Goal: Check status: Check status

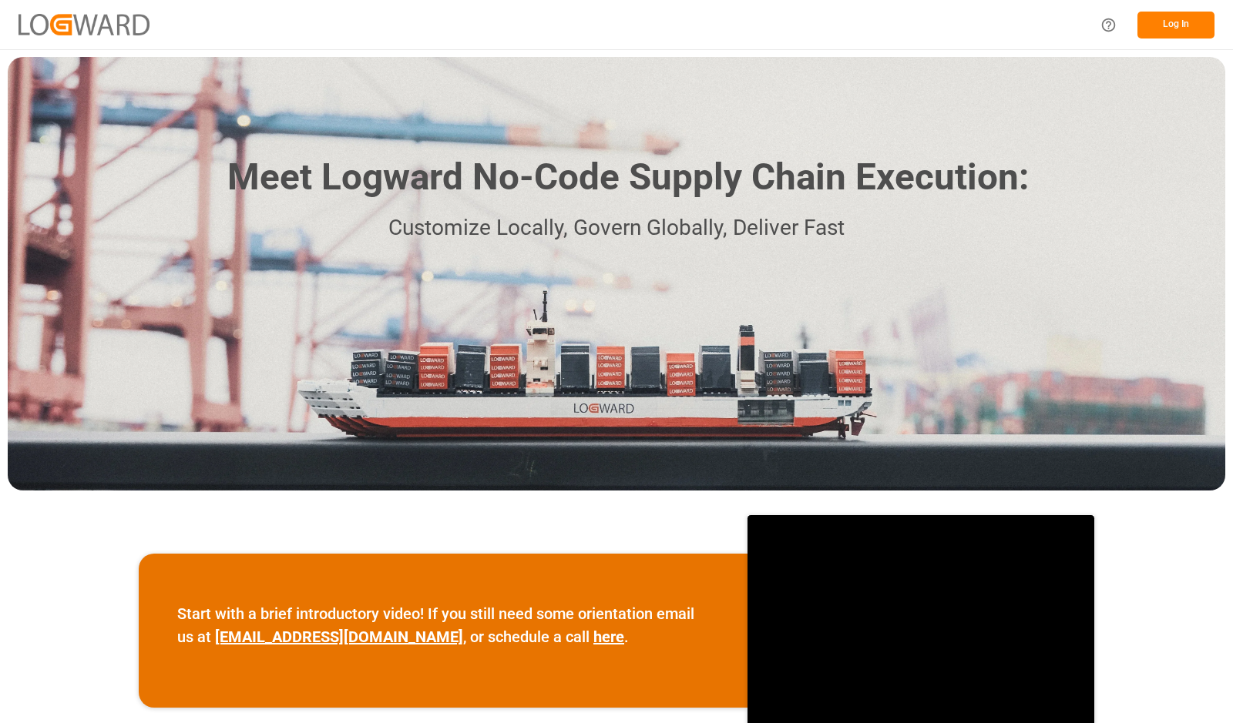
click at [1167, 37] on button "Log In" at bounding box center [1175, 25] width 77 height 27
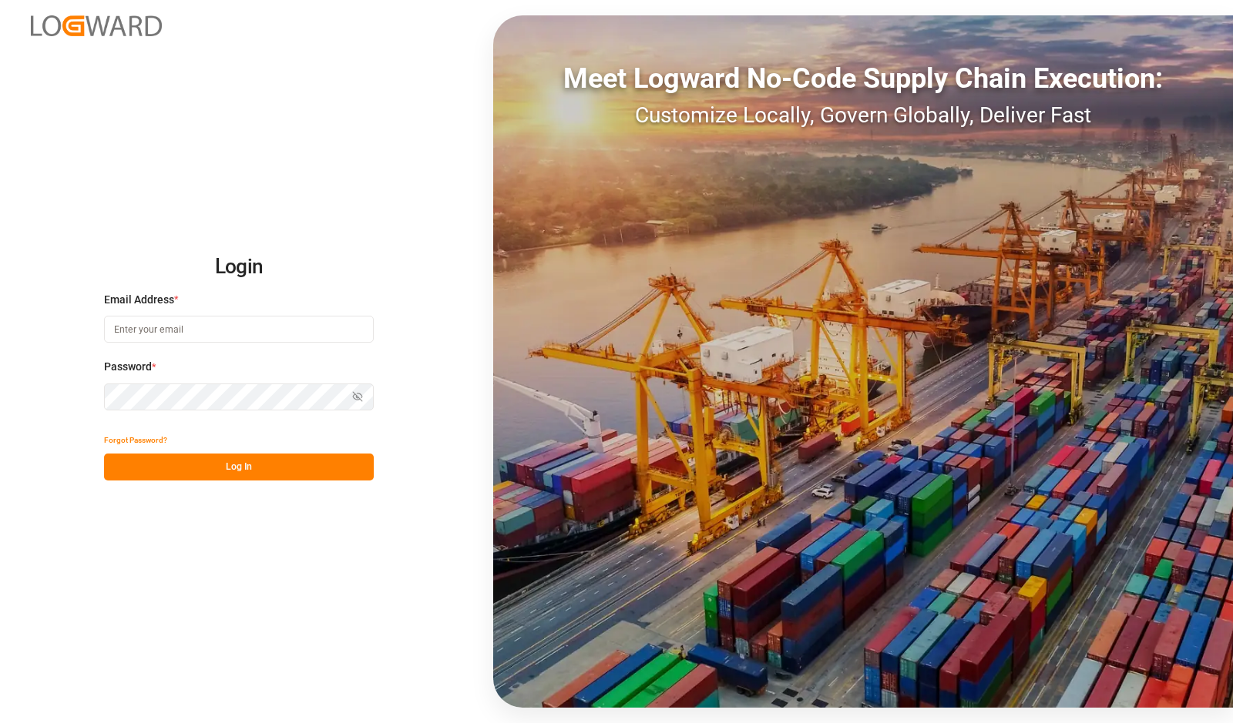
type input "[PERSON_NAME][EMAIL_ADDRESS][DOMAIN_NAME]"
click at [304, 459] on button "Log In" at bounding box center [239, 467] width 270 height 27
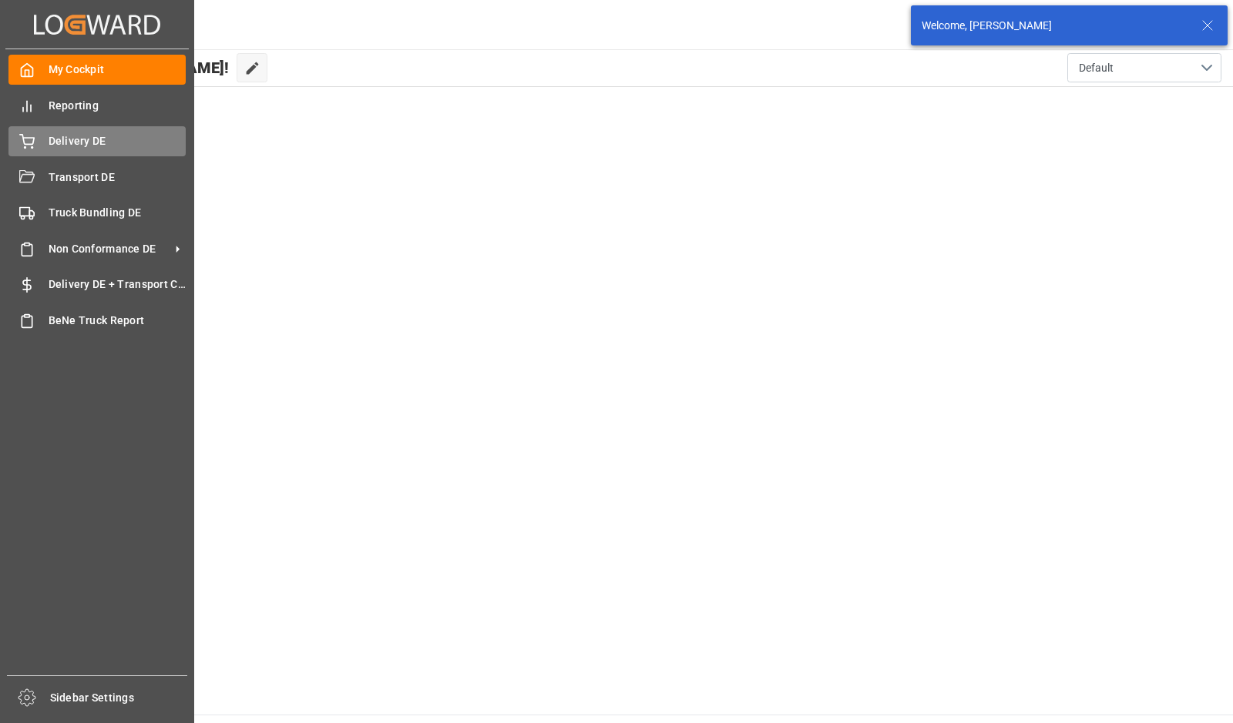
click at [41, 141] on div "Delivery DE Delivery DE" at bounding box center [96, 141] width 177 height 30
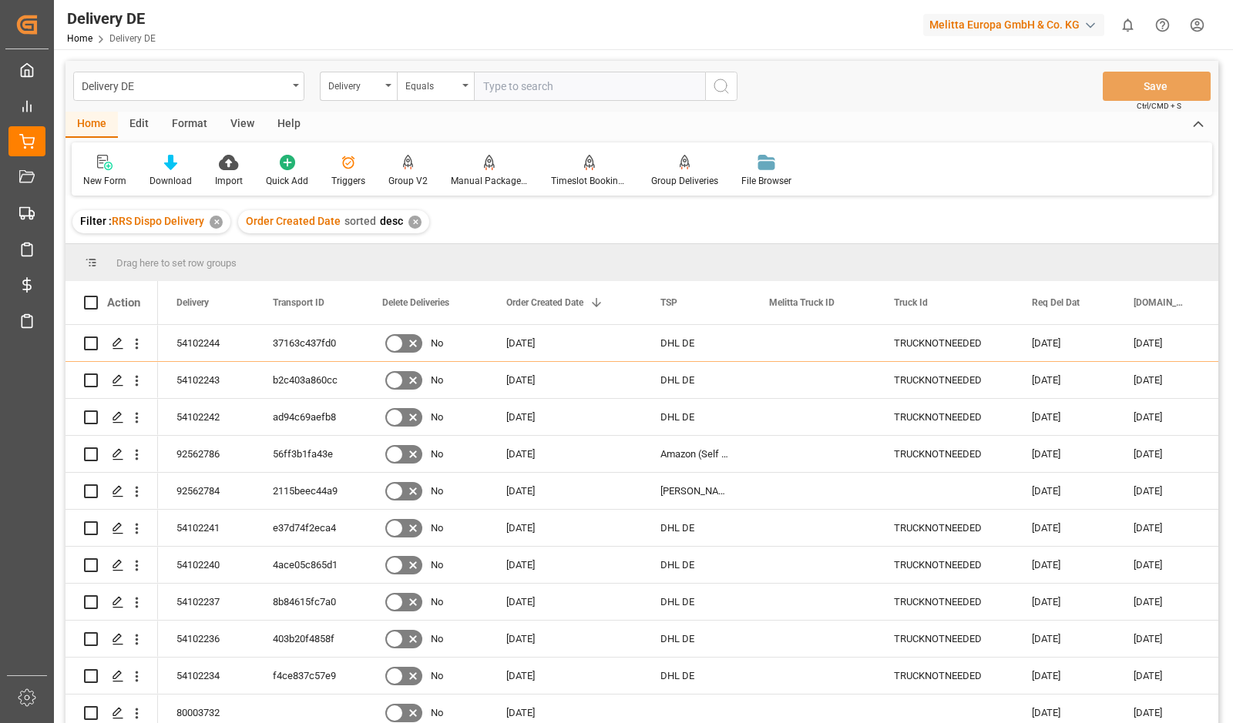
click at [676, 86] on input "text" at bounding box center [589, 86] width 231 height 29
type input "92562788"
